Goal: Task Accomplishment & Management: Manage account settings

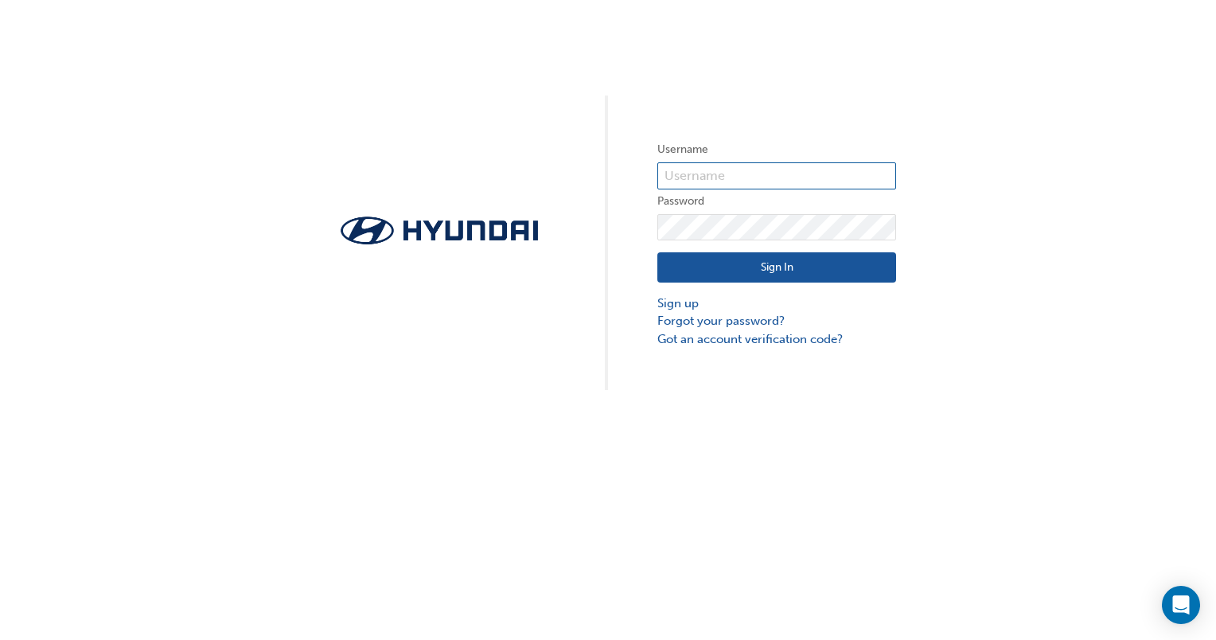
click at [703, 172] on input "text" at bounding box center [776, 175] width 239 height 27
type input "kau83153m2"
click at [757, 269] on button "Sign In" at bounding box center [776, 267] width 239 height 30
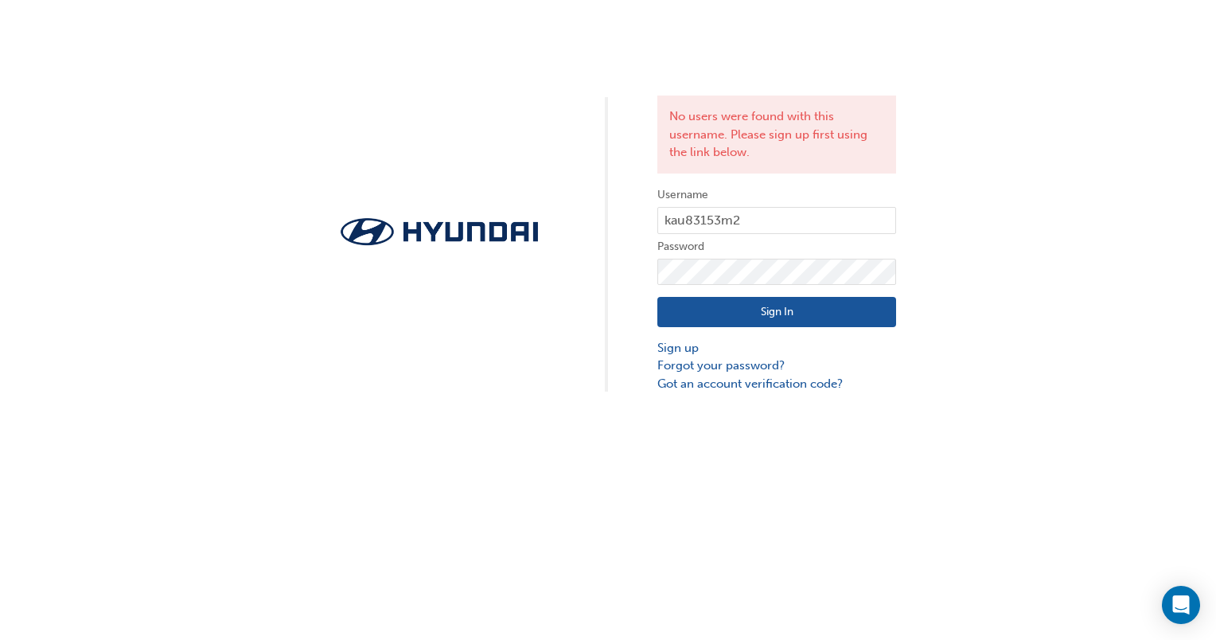
click at [710, 309] on button "Sign In" at bounding box center [776, 312] width 239 height 30
click at [678, 344] on link "Sign up" at bounding box center [776, 348] width 239 height 18
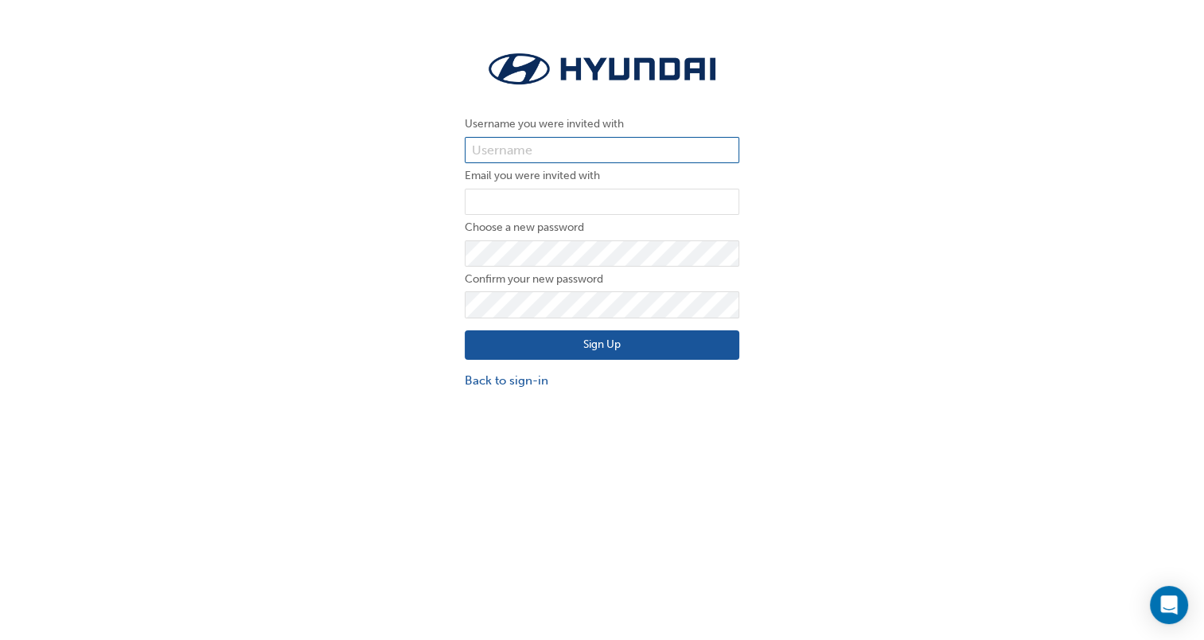
type input "kau83153m2"
click at [582, 207] on input "email" at bounding box center [602, 202] width 274 height 27
type input "[PERSON_NAME][EMAIL_ADDRESS][PERSON_NAME][DOMAIN_NAME]"
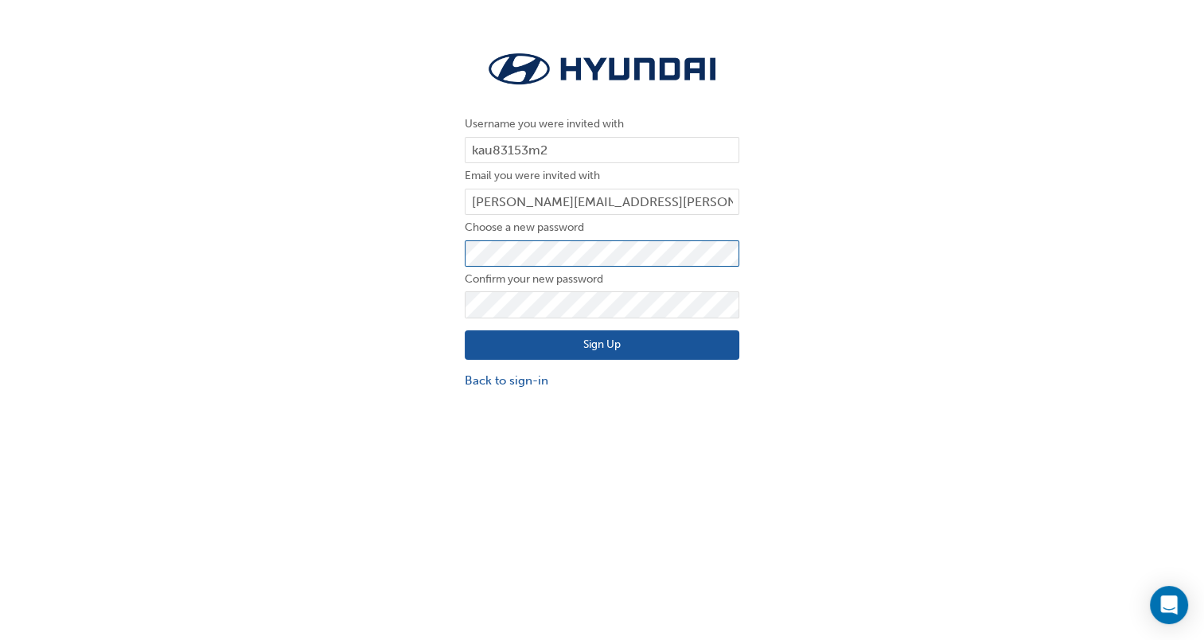
click at [272, 314] on div "Username you were invited with kau83153m2 Email you were invited with [PERSON_N…" at bounding box center [602, 219] width 1204 height 366
click at [920, 274] on div "Username you were invited with kau83153m2 Email you were invited with [PERSON_N…" at bounding box center [602, 219] width 1204 height 366
drag, startPoint x: 375, startPoint y: 340, endPoint x: 417, endPoint y: 360, distance: 46.3
click at [375, 340] on div "Username you were invited with kau83153m2 Email you were invited with [PERSON_N…" at bounding box center [602, 219] width 1204 height 366
click at [501, 344] on button "Sign Up" at bounding box center [602, 345] width 274 height 30
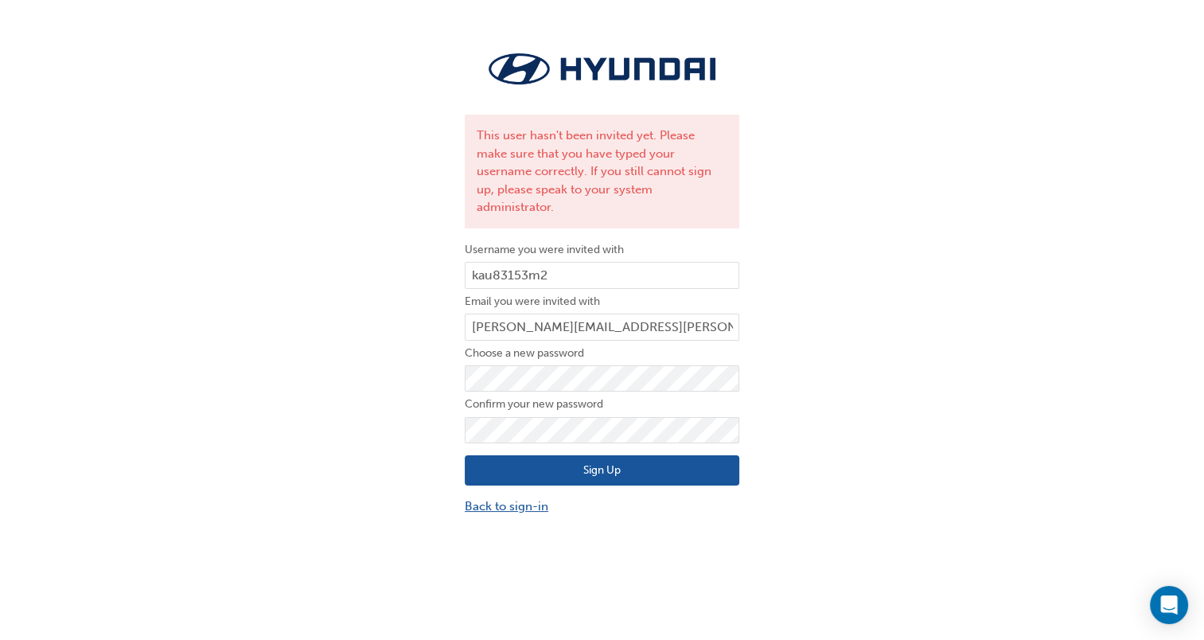
click at [531, 497] on link "Back to sign-in" at bounding box center [602, 506] width 274 height 18
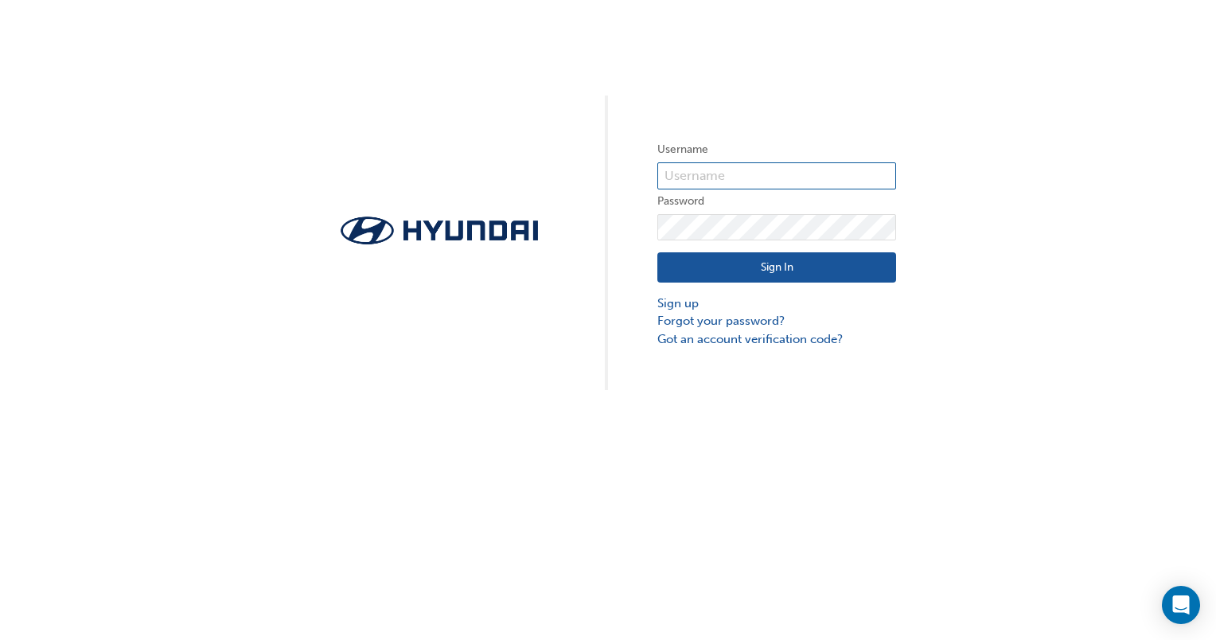
type input "kau83153m2"
click at [780, 272] on button "Sign In" at bounding box center [776, 267] width 239 height 30
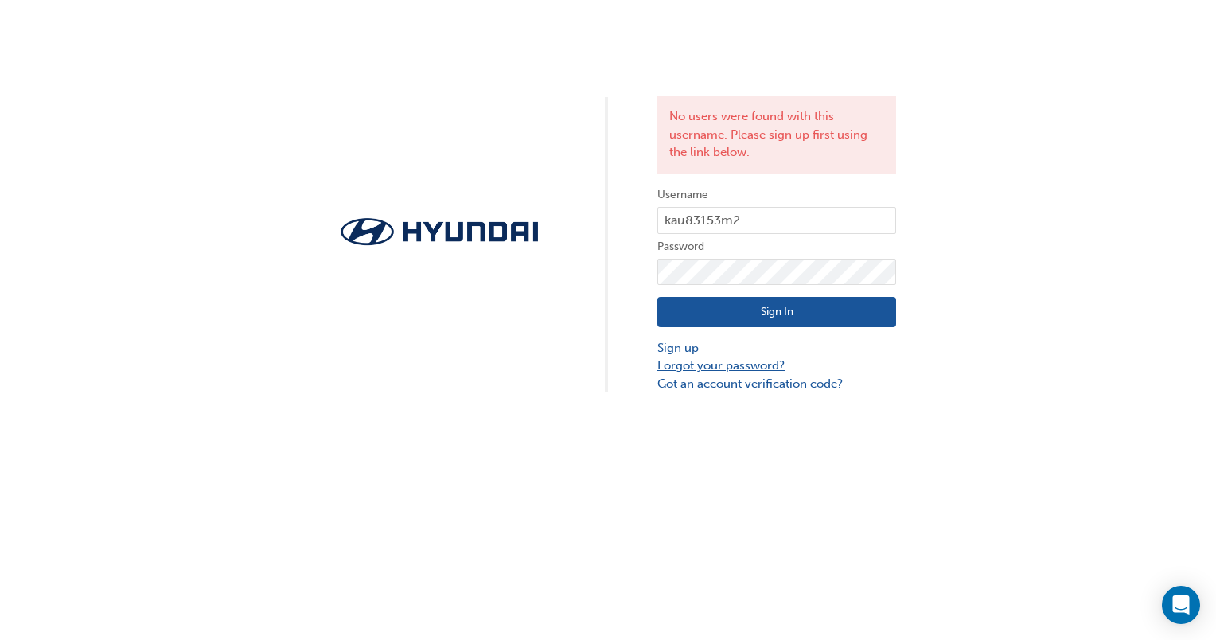
click at [727, 361] on link "Forgot your password?" at bounding box center [776, 365] width 239 height 18
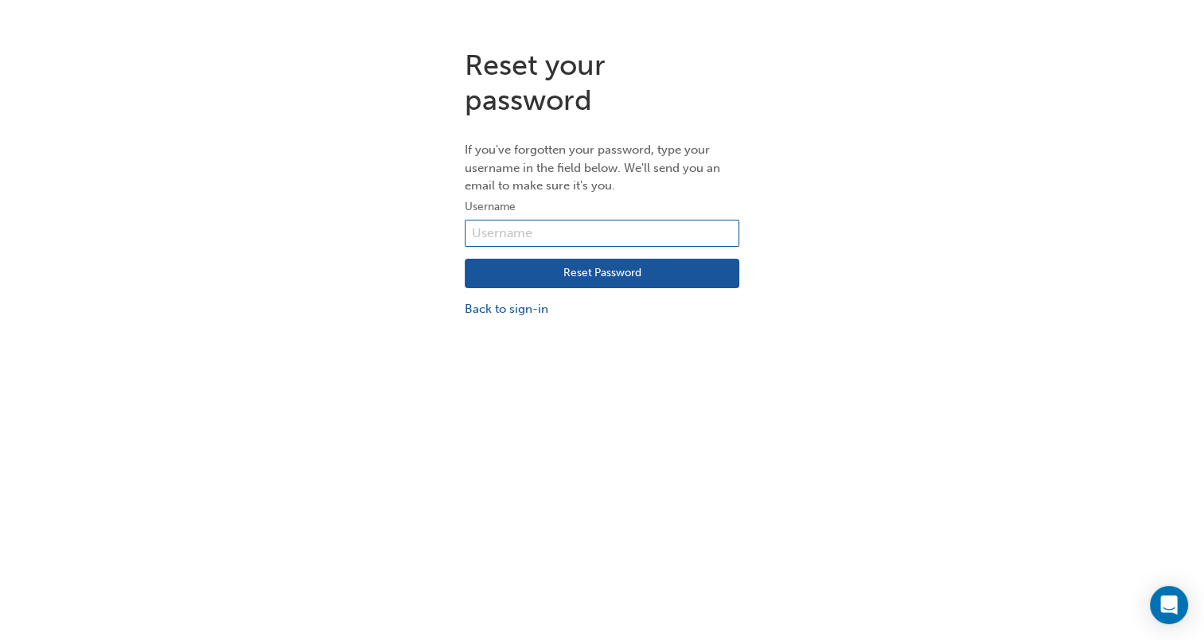
click at [535, 229] on input "text" at bounding box center [602, 233] width 274 height 27
type input "[EMAIL_ADDRESS][DOMAIN_NAME]"
click at [627, 272] on button "Reset Password" at bounding box center [602, 274] width 274 height 30
